Goal: Information Seeking & Learning: Learn about a topic

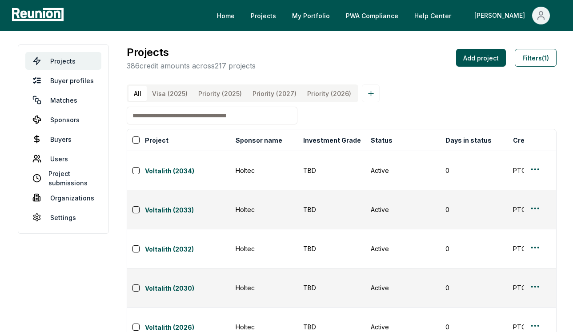
click at [160, 166] on link "Voltalith (2034)" at bounding box center [187, 171] width 85 height 11
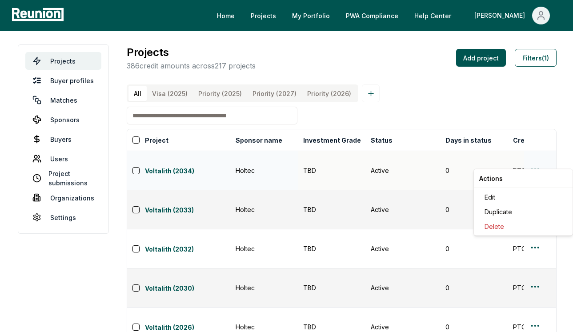
click at [531, 162] on html "Please visit us on your desktop We're working on making our marketplace mobile-…" at bounding box center [286, 289] width 573 height 578
click at [507, 196] on div "Edit" at bounding box center [523, 197] width 84 height 15
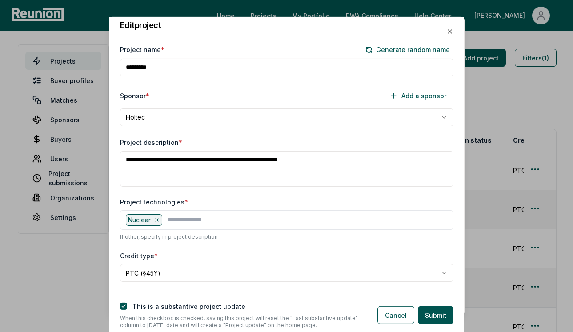
drag, startPoint x: 285, startPoint y: 160, endPoint x: 236, endPoint y: 161, distance: 49.8
click at [236, 161] on textarea "**********" at bounding box center [286, 169] width 333 height 36
paste textarea "**********"
drag, startPoint x: 327, startPoint y: 160, endPoint x: 265, endPoint y: 160, distance: 62.2
click at [265, 160] on textarea "**********" at bounding box center [286, 169] width 333 height 36
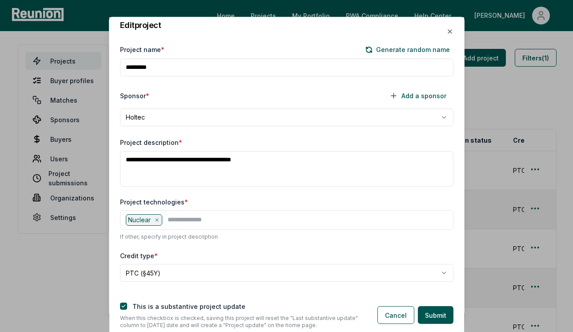
drag, startPoint x: 263, startPoint y: 160, endPoint x: 216, endPoint y: 162, distance: 47.2
click at [216, 162] on textarea "**********" at bounding box center [286, 169] width 333 height 36
click at [146, 161] on textarea "**********" at bounding box center [286, 169] width 333 height 36
paste textarea "**********"
click at [147, 159] on textarea "**********" at bounding box center [286, 169] width 333 height 36
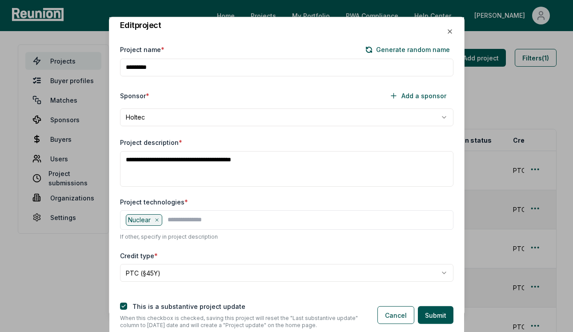
drag, startPoint x: 273, startPoint y: 161, endPoint x: 262, endPoint y: 161, distance: 10.2
click at [262, 161] on textarea "**********" at bounding box center [286, 169] width 333 height 36
drag, startPoint x: 275, startPoint y: 160, endPoint x: 126, endPoint y: 158, distance: 148.5
click at [126, 158] on textarea "**********" at bounding box center [286, 169] width 333 height 36
type textarea "**********"
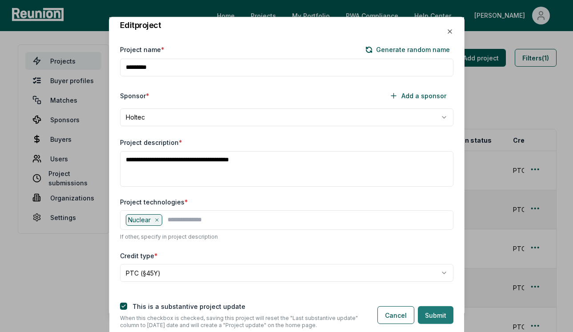
click at [442, 321] on button "Submit" at bounding box center [436, 315] width 36 height 18
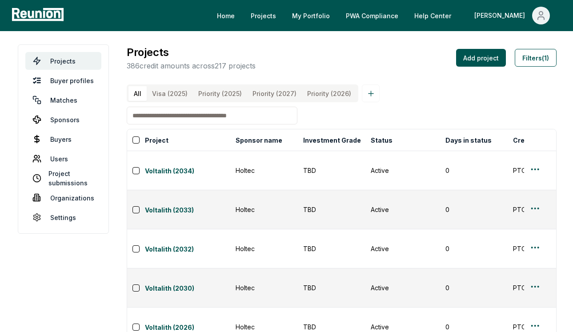
click at [223, 112] on input at bounding box center [212, 116] width 171 height 18
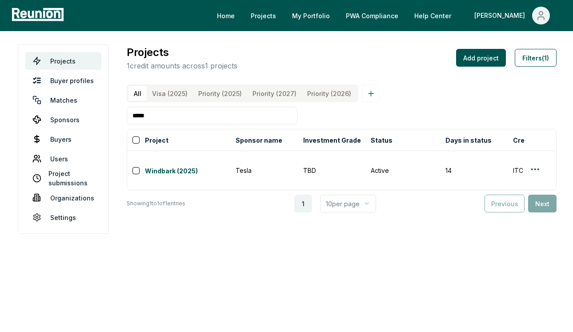
type input "*****"
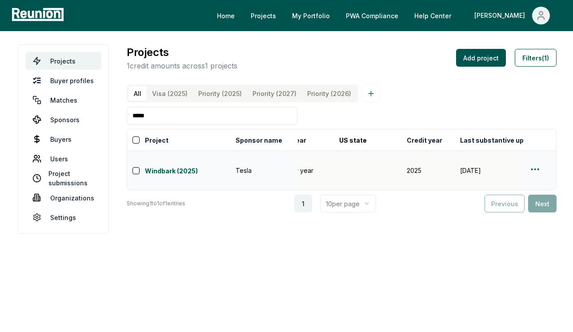
scroll to position [0, 594]
click at [157, 166] on link "Windbark (2025)" at bounding box center [187, 171] width 85 height 11
click at [529, 59] on button "Filters (1)" at bounding box center [536, 58] width 42 height 18
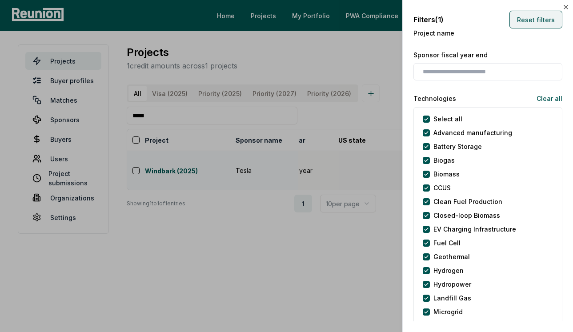
click at [533, 17] on button "Reset filters" at bounding box center [535, 20] width 53 height 18
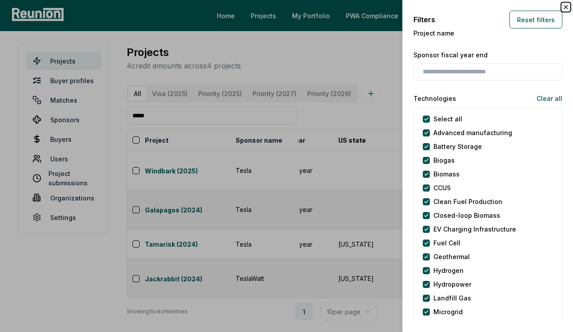
click at [567, 6] on icon "button" at bounding box center [565, 7] width 7 height 7
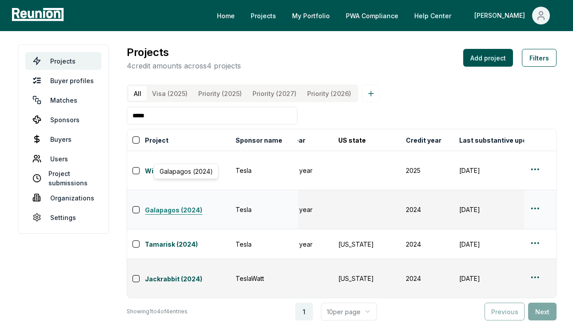
click at [180, 205] on link "Galapagos (2024)" at bounding box center [187, 210] width 85 height 11
click at [170, 240] on link "Tamarisk (2024)" at bounding box center [187, 245] width 85 height 11
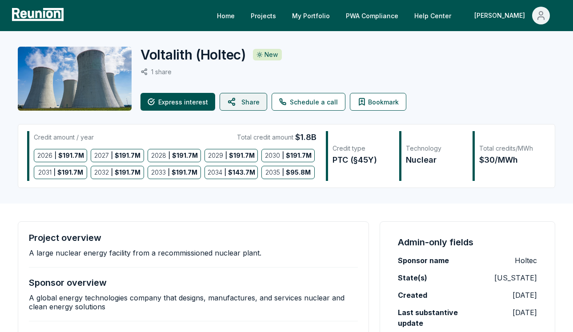
click at [234, 100] on icon at bounding box center [232, 101] width 11 height 21
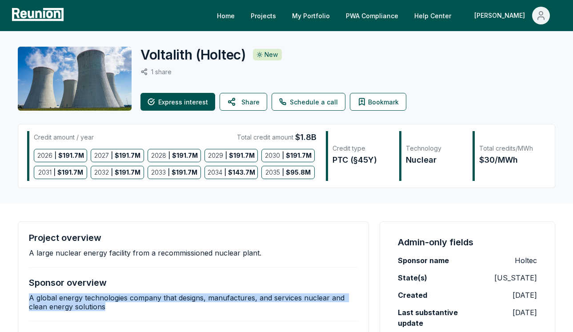
drag, startPoint x: 128, startPoint y: 305, endPoint x: 26, endPoint y: 296, distance: 102.6
click at [26, 296] on div "Project overview A large nuclear energy facility from a recommissioned nuclear …" at bounding box center [193, 294] width 351 height 146
copy p "A global energy technologies company that designs, manufactures, and services n…"
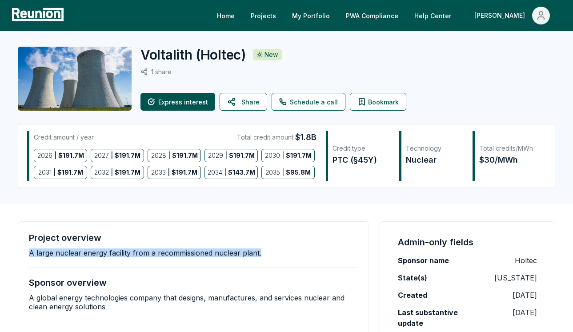
drag, startPoint x: 264, startPoint y: 253, endPoint x: 28, endPoint y: 250, distance: 236.1
click at [28, 250] on div "Project overview A large nuclear energy facility from a recommissioned nuclear …" at bounding box center [193, 294] width 351 height 146
copy p "A large nuclear energy facility from a recommissioned nuclear plant."
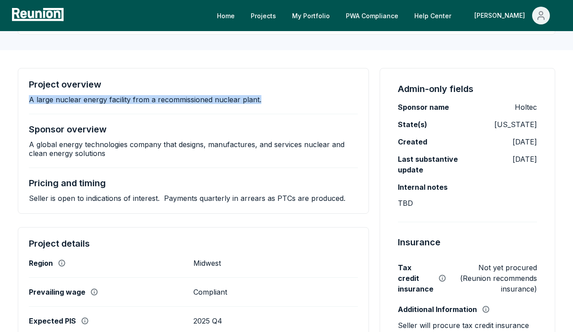
scroll to position [150, 0]
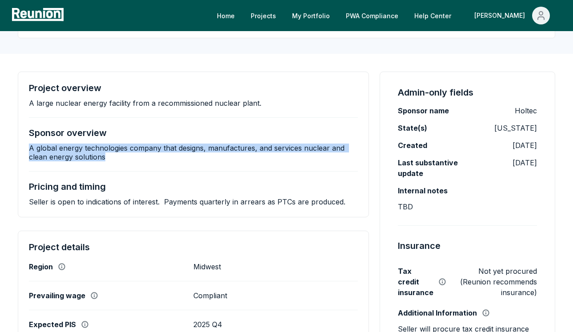
drag, startPoint x: 25, startPoint y: 148, endPoint x: 116, endPoint y: 165, distance: 92.7
click at [116, 165] on div "Project overview A large nuclear energy facility from a recommissioned nuclear …" at bounding box center [193, 145] width 351 height 146
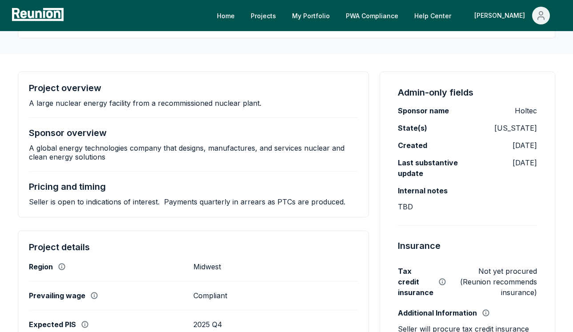
click at [261, 169] on div "Project overview A large nuclear energy facility from a recommissioned nuclear …" at bounding box center [193, 145] width 329 height 124
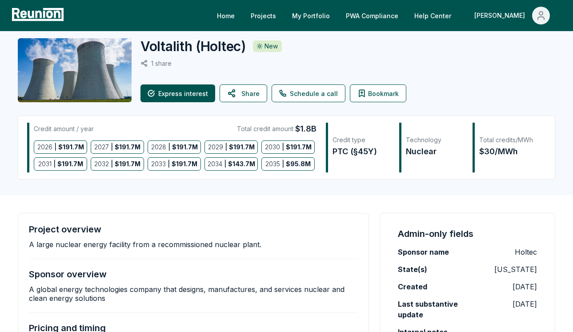
scroll to position [0, 0]
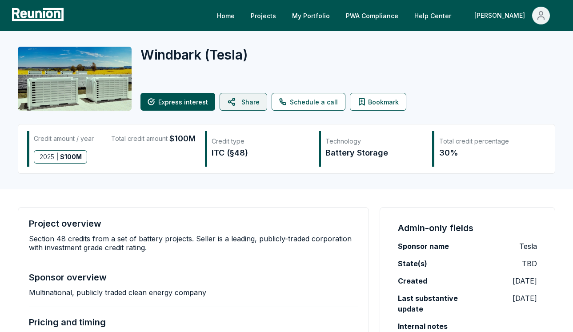
click at [233, 101] on icon at bounding box center [232, 101] width 11 height 21
click at [234, 98] on icon at bounding box center [232, 101] width 11 height 21
drag, startPoint x: 111, startPoint y: 239, endPoint x: 189, endPoint y: 239, distance: 77.8
click at [189, 239] on p "Section 48 credits from a set of battery projects. Seller is a leading, publicl…" at bounding box center [193, 243] width 329 height 18
copy p "a set of battery projects"
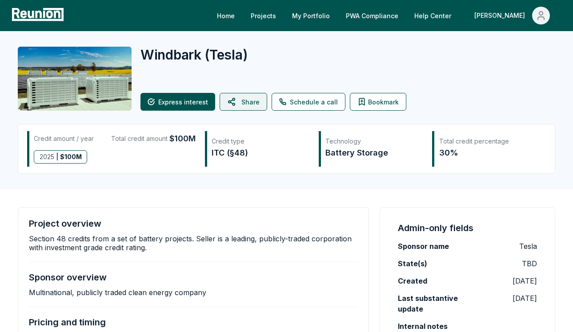
click at [164, 258] on div "Project overview Section 48 credits from a set of battery projects. Seller is a…" at bounding box center [193, 280] width 329 height 124
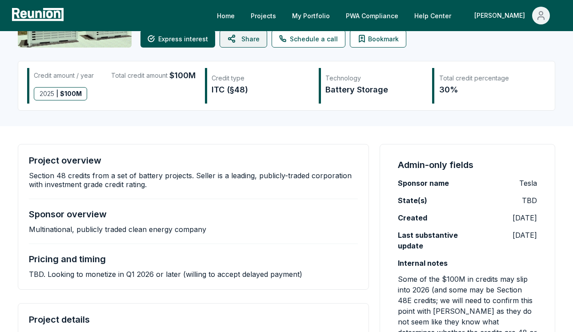
scroll to position [64, 0]
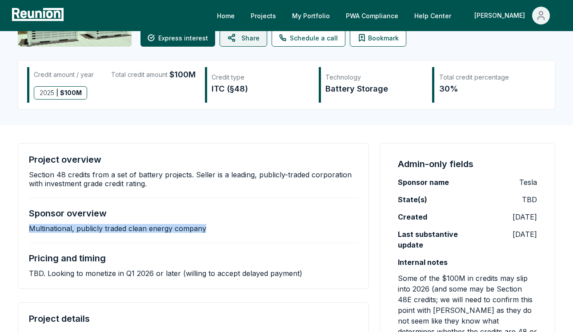
drag, startPoint x: 213, startPoint y: 233, endPoint x: 30, endPoint y: 232, distance: 183.6
click at [30, 232] on div "Project overview Section 48 credits from a set of battery projects. Seller is a…" at bounding box center [193, 216] width 329 height 124
copy p "Multinational, publicly traded clean energy company"
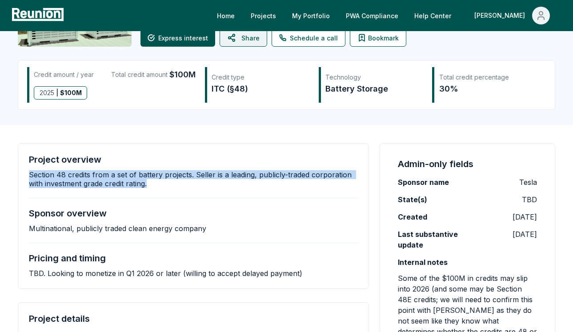
drag, startPoint x: 162, startPoint y: 187, endPoint x: 29, endPoint y: 174, distance: 133.6
click at [29, 174] on p "Section 48 credits from a set of battery projects. Seller is a leading, publicl…" at bounding box center [193, 179] width 329 height 18
copy p "Section 48 credits from a set of battery projects. Seller is a leading, publicl…"
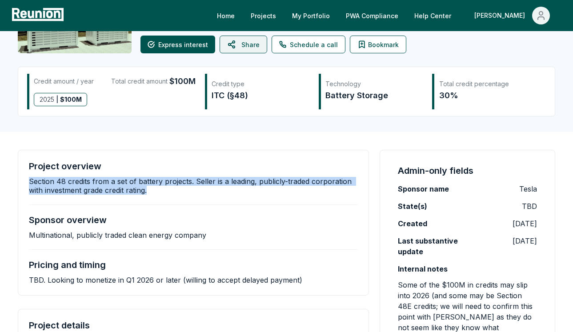
scroll to position [53, 0]
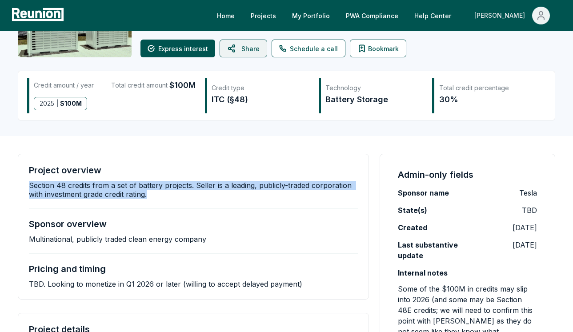
click at [523, 20] on div "[PERSON_NAME]" at bounding box center [501, 16] width 54 height 18
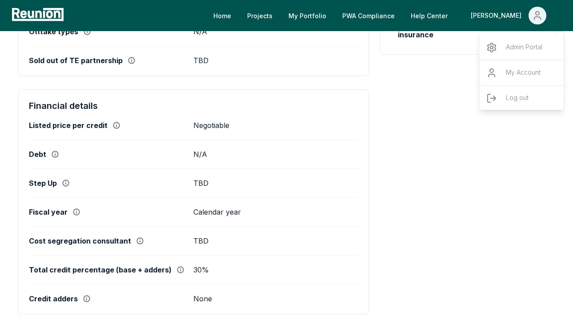
scroll to position [456, 0]
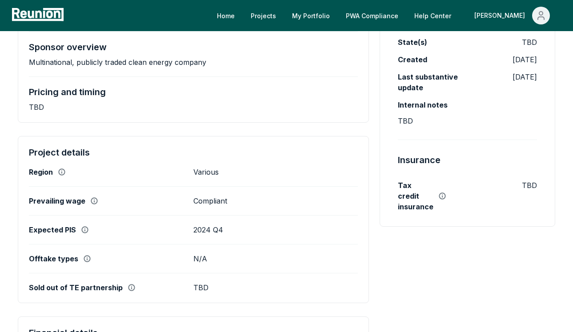
scroll to position [229, 0]
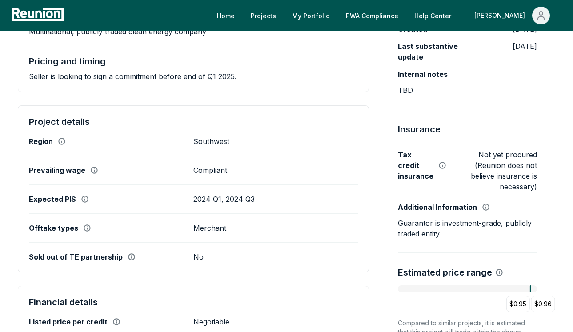
scroll to position [253, 0]
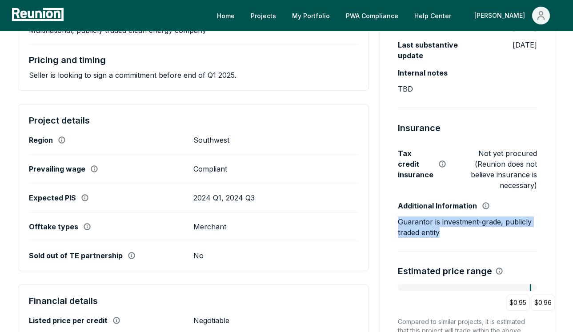
drag, startPoint x: 473, startPoint y: 235, endPoint x: 397, endPoint y: 223, distance: 76.5
click at [397, 223] on div "Admin-only fields Sponsor name Tesla State(s) [US_STATE] Created [DATE] Last su…" at bounding box center [468, 161] width 176 height 414
copy p "Guarantor is investment-grade, publicly traded entity"
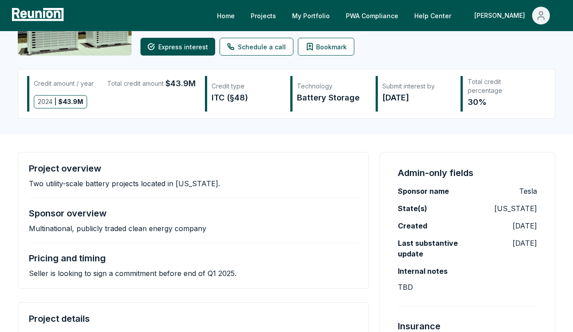
scroll to position [55, 0]
